Goal: Use online tool/utility: Utilize a website feature to perform a specific function

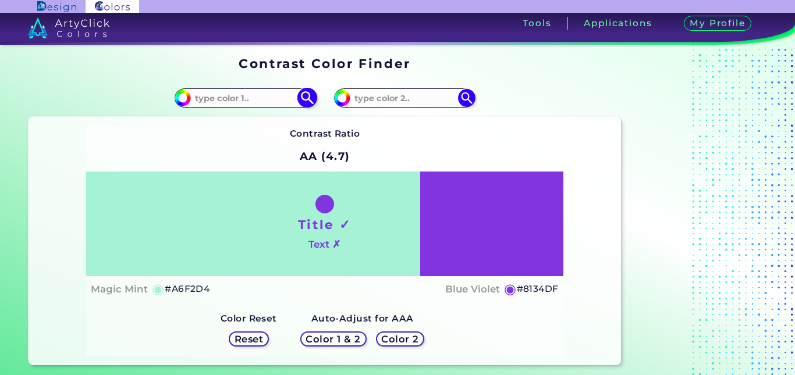
click at [190, 96] on img at bounding box center [182, 97] width 17 height 17
click at [187, 100] on input "#a6f2d4" at bounding box center [181, 96] width 15 height 15
type input "#5eb592"
type input "#5EB592"
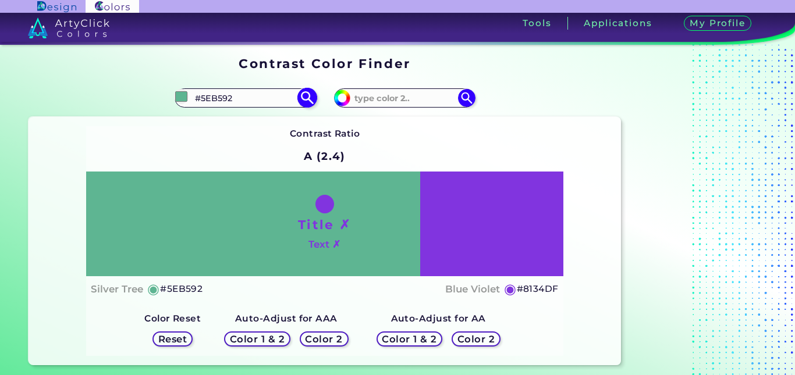
type input "#5cc199"
type input "#5CC199"
type input "#1affa3"
type input "#1AFFA3"
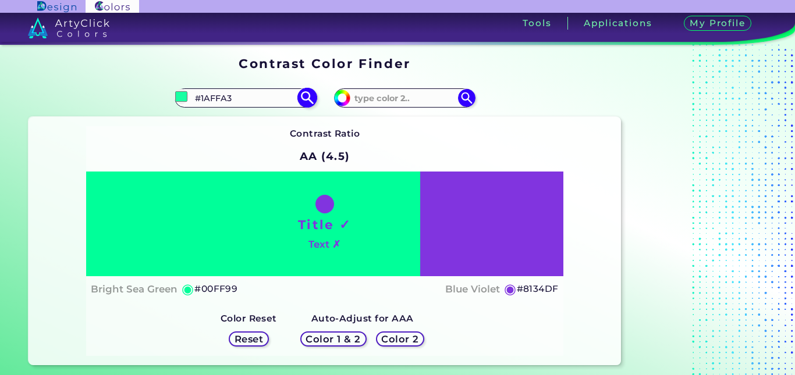
type input "#00ff99"
type input "#00FF99"
type input "#00ff99"
click at [470, 200] on div "Title ✓ Text ✗" at bounding box center [324, 224] width 477 height 105
click at [348, 100] on img at bounding box center [342, 97] width 17 height 17
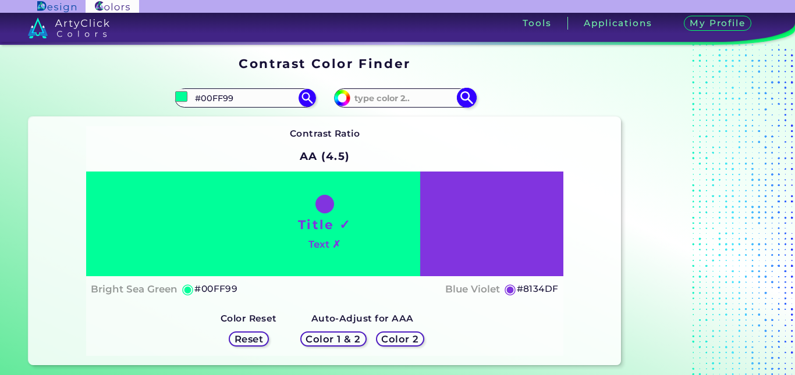
click at [348, 100] on img at bounding box center [342, 97] width 17 height 17
click at [393, 100] on input at bounding box center [404, 98] width 108 height 16
click at [344, 100] on input "#8134df" at bounding box center [341, 96] width 15 height 15
type input "#6a4d8f"
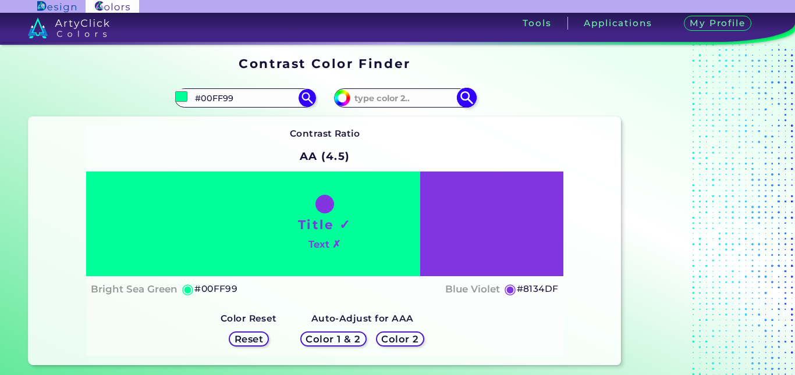
type input "#6A4D8F"
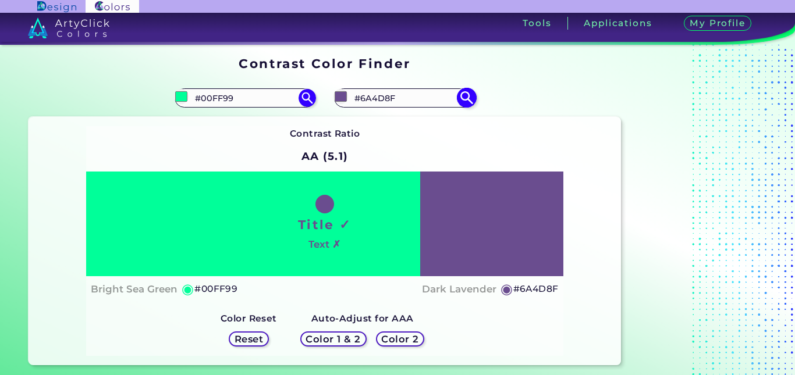
type input "#614d7a"
type input "#614D7A"
type input "#3a383e"
type input "#3A383E"
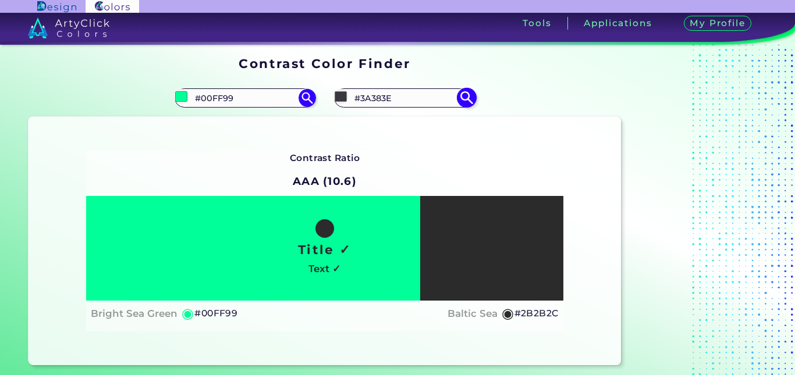
type input "#121212"
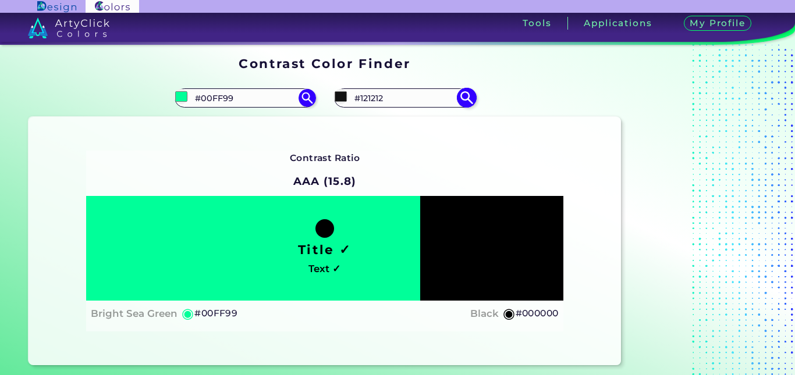
type input "#000000"
type input "#121212"
type input "#796d88"
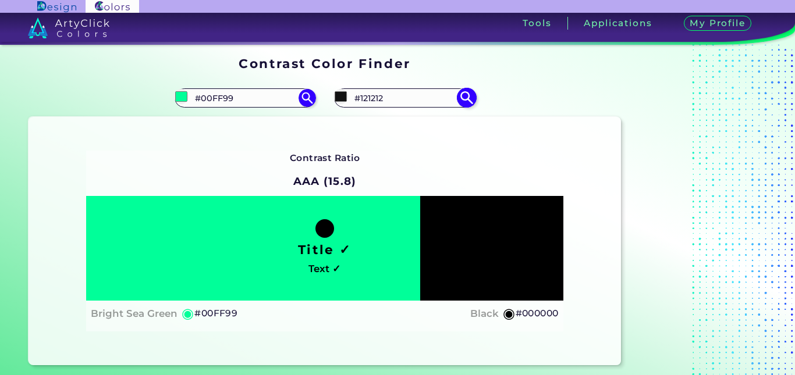
type input "#796D88"
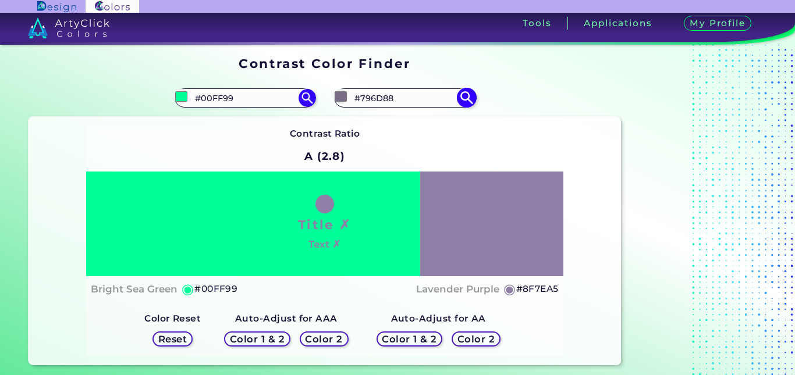
type input "#8f7ea5"
type input "#8F7EA5"
type input "#aca2b9"
type input "#ACA2B9"
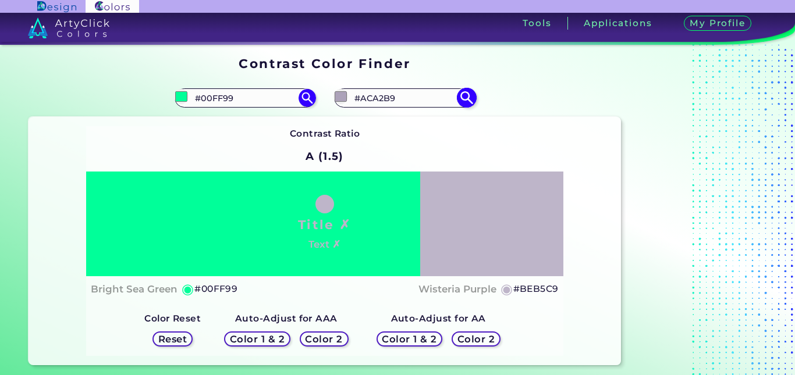
type input "#c1b7cc"
type input "#C1B7CC"
type input "#c1b8cc"
type input "#C1B8CC"
type input "#c3bace"
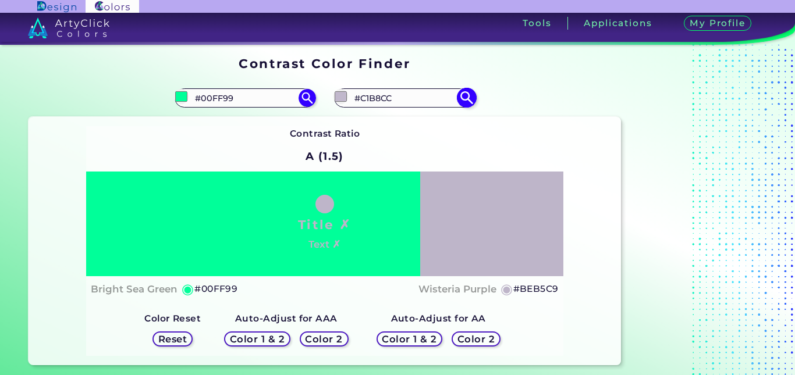
type input "#C3BACE"
type input "#c3bacf"
type input "#C3BACF"
type input "#c6bcd2"
type input "#C6BCD2"
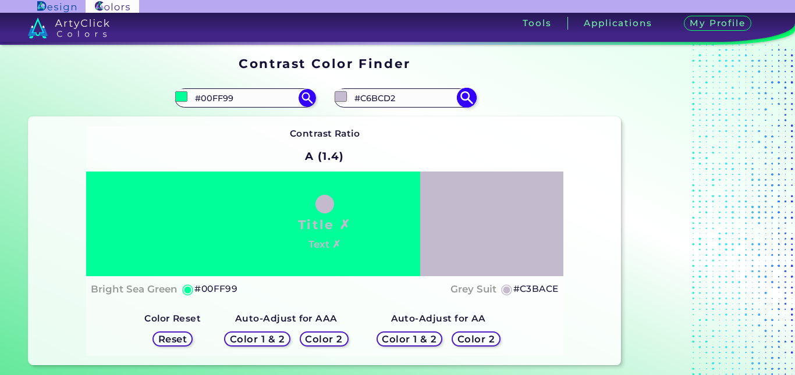
type input "#c8bfd4"
type input "#C8BFD4"
type input "#cbc2d6"
type input "#CBC2D6"
type input "#cbc1d7"
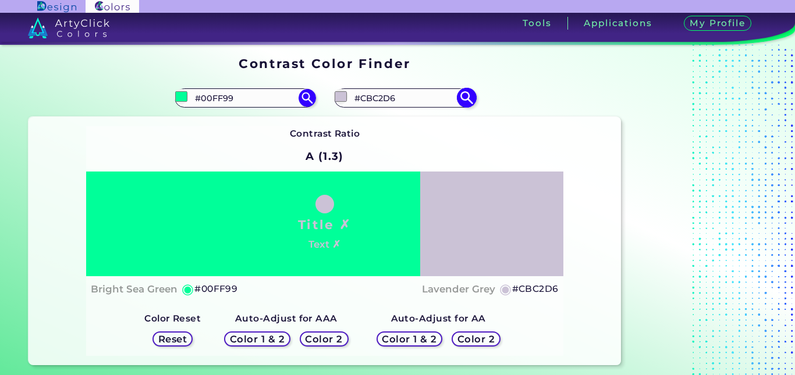
type input "#CBC1D7"
type input "#cbc1d7"
click at [561, 130] on div "Contrast Ratio A (1.3) Title ✗ Text ✗ Bright Sea Green ◉ #00FF99" at bounding box center [324, 241] width 477 height 230
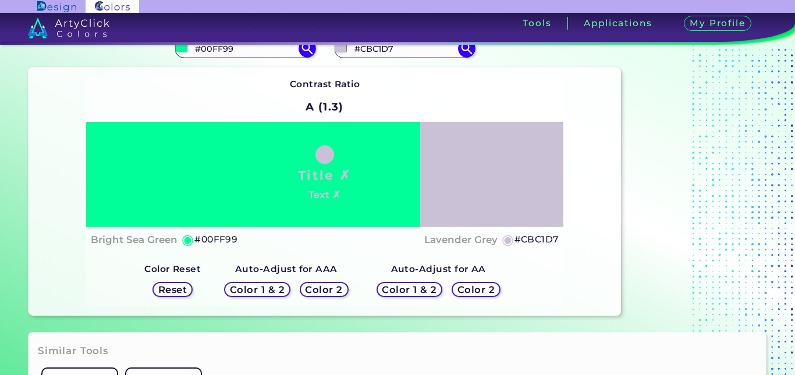
scroll to position [38, 0]
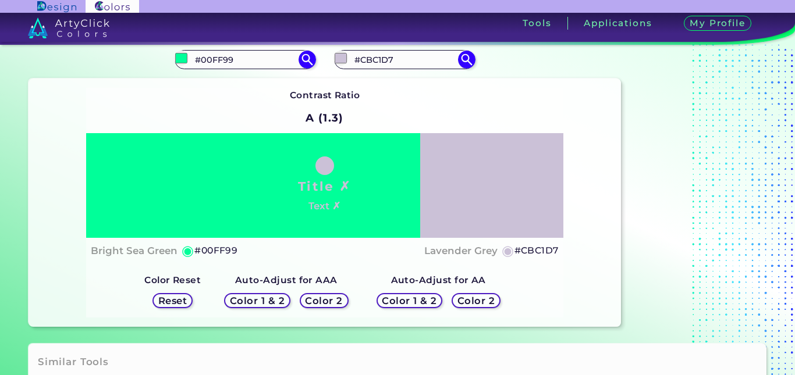
click at [269, 302] on h5 "Color 1 & 2" at bounding box center [256, 300] width 49 height 9
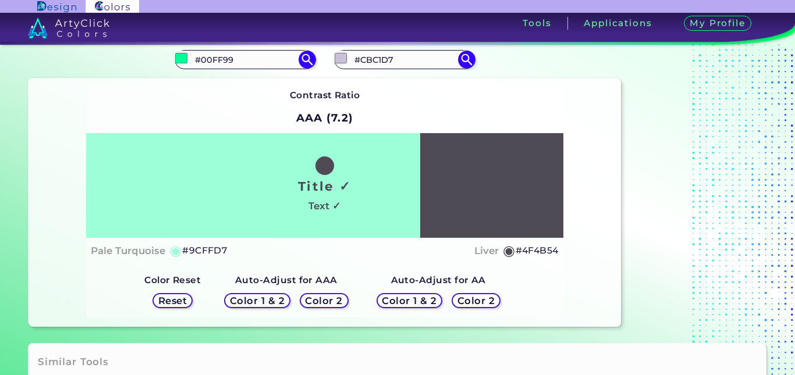
click at [341, 118] on h2 "AAA (7.2)" at bounding box center [325, 118] width 68 height 26
click at [337, 301] on h5 "Color 2" at bounding box center [324, 300] width 34 height 9
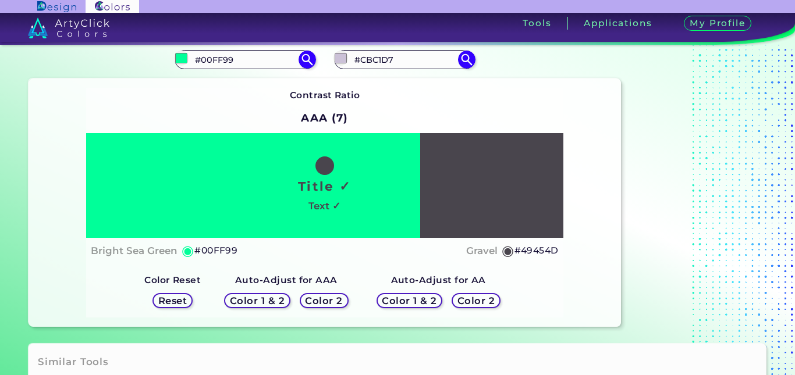
click at [274, 299] on h5 "Color 1 & 2" at bounding box center [257, 300] width 49 height 9
